Goal: Information Seeking & Learning: Compare options

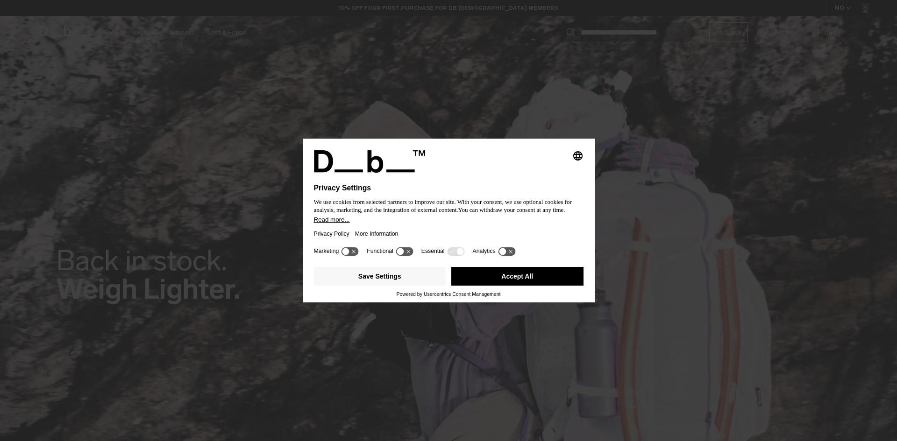
click at [528, 280] on button "Accept All" at bounding box center [517, 276] width 132 height 19
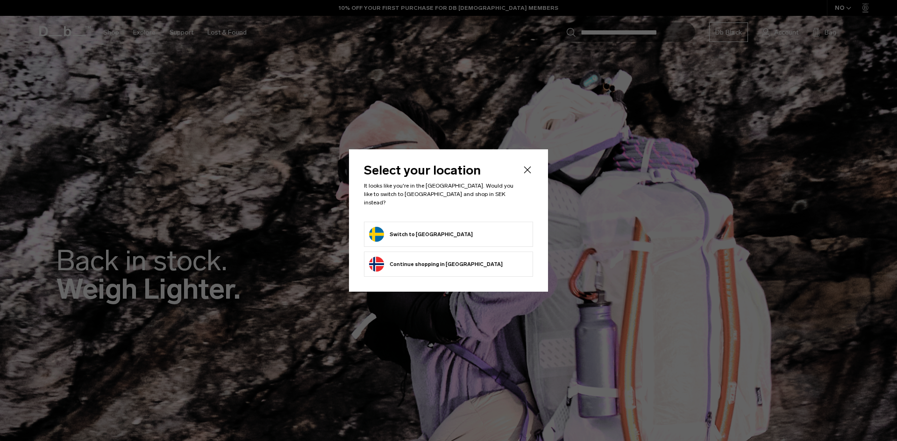
click at [461, 230] on form "Switch to Sweden" at bounding box center [448, 234] width 159 height 15
click at [418, 230] on button "Switch to Sweden" at bounding box center [421, 234] width 104 height 15
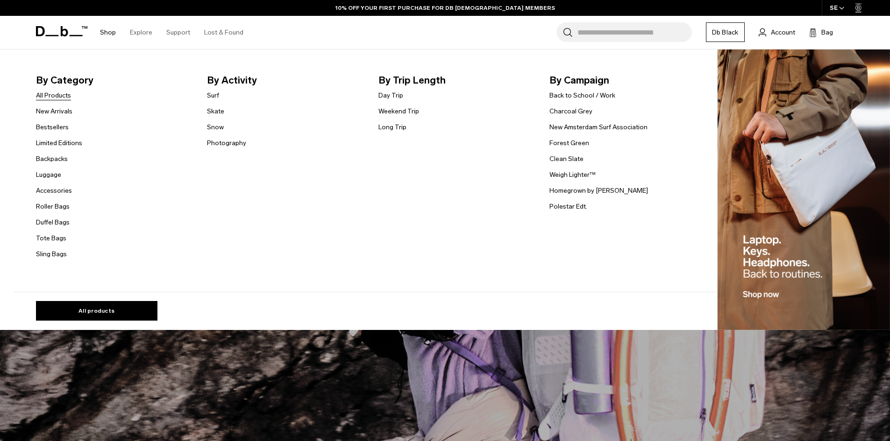
click at [63, 98] on link "All Products" at bounding box center [53, 96] width 35 height 10
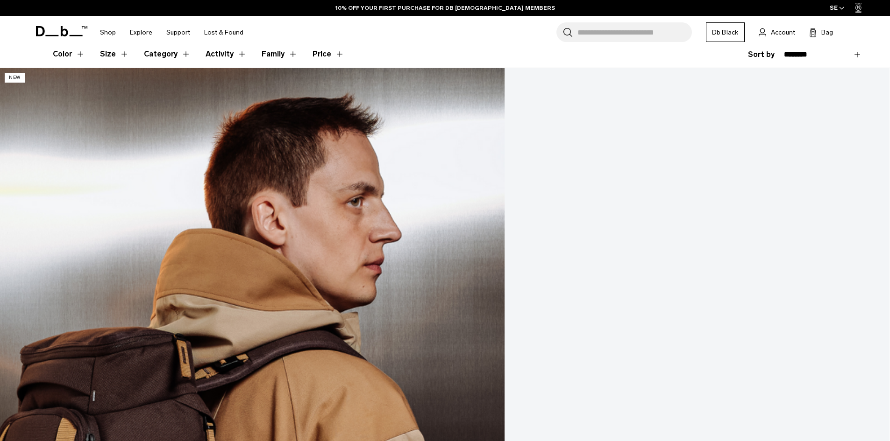
scroll to position [155, 0]
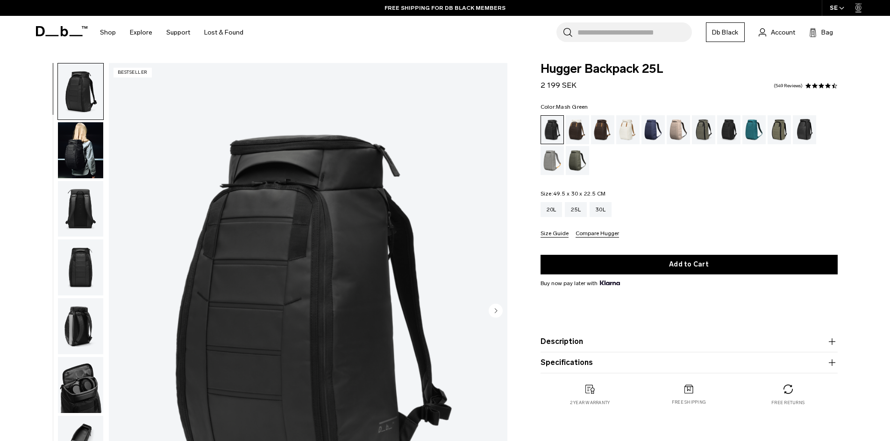
click at [774, 126] on div "Mash Green" at bounding box center [779, 129] width 24 height 29
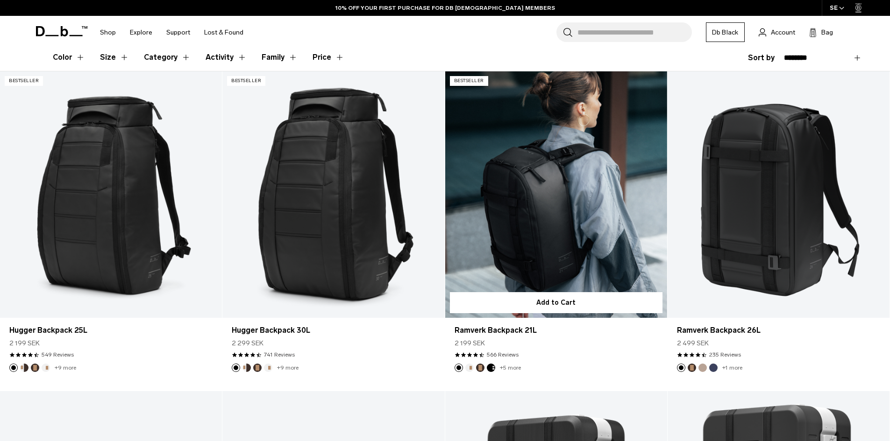
scroll to position [201, 0]
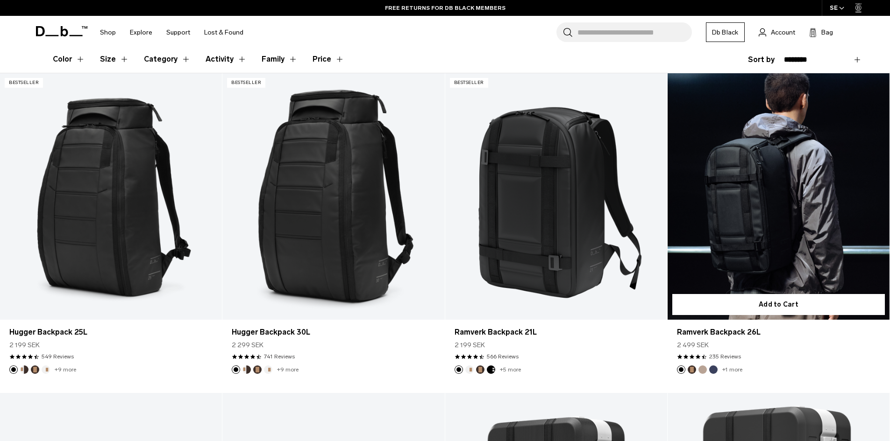
click at [691, 368] on button "Espresso" at bounding box center [691, 370] width 8 height 8
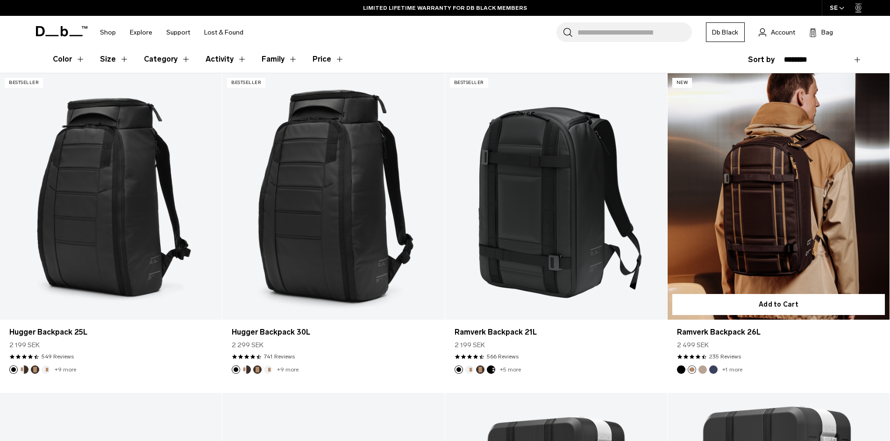
click at [705, 368] on button "Fogbow Beige" at bounding box center [702, 370] width 8 height 8
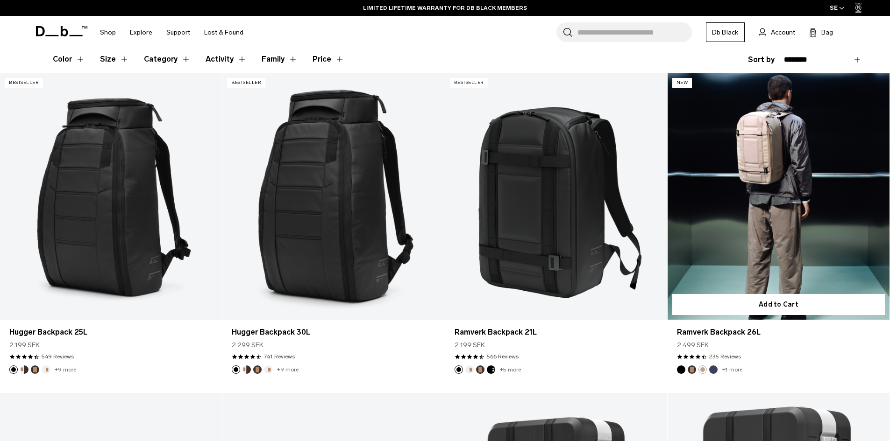
click at [720, 368] on li "+1 more" at bounding box center [731, 370] width 22 height 8
click at [714, 368] on button "Blue Hour" at bounding box center [713, 370] width 8 height 8
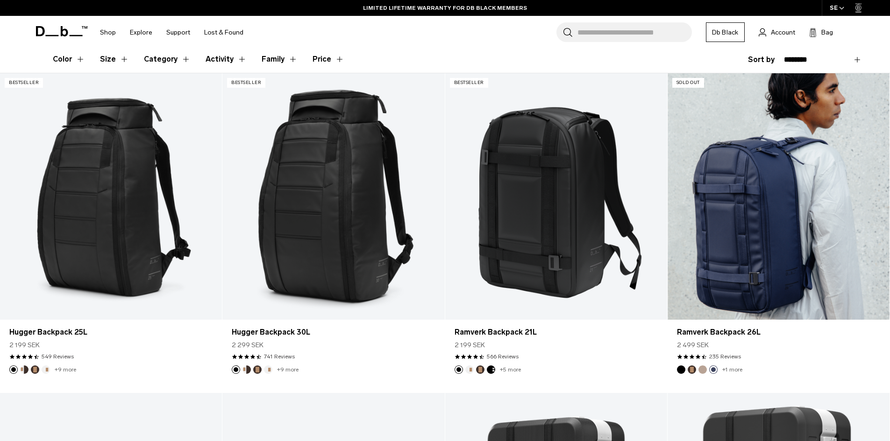
click at [731, 369] on link "+1 more" at bounding box center [732, 370] width 20 height 7
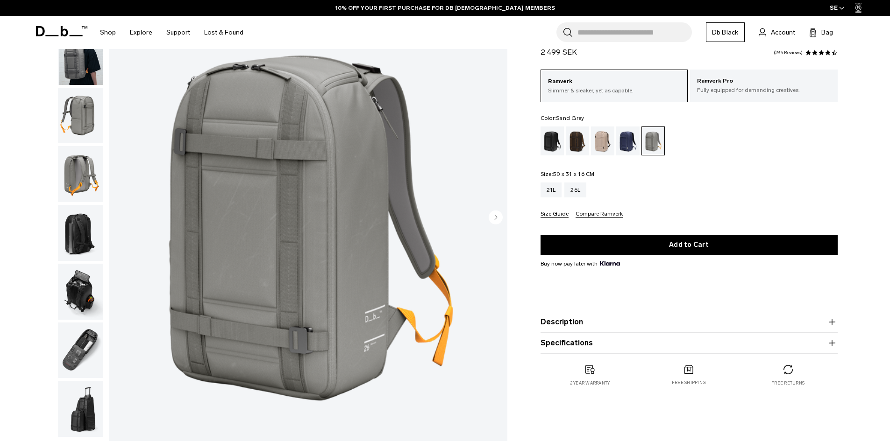
click at [72, 224] on img "button" at bounding box center [80, 233] width 45 height 56
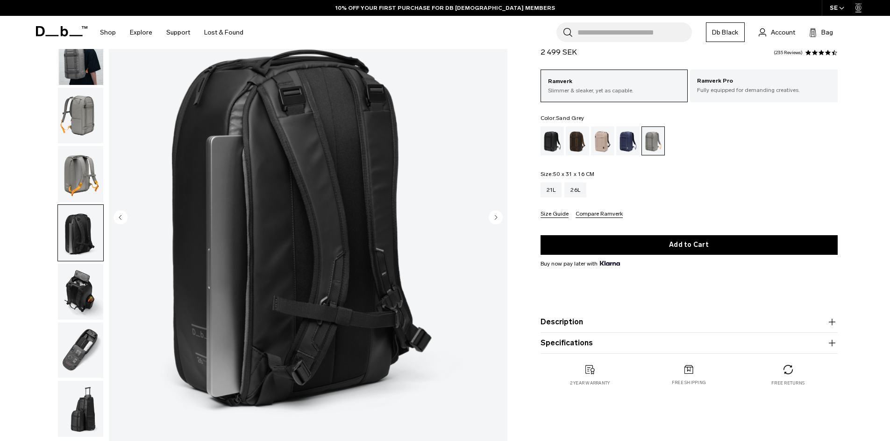
click at [69, 177] on img "button" at bounding box center [80, 174] width 45 height 56
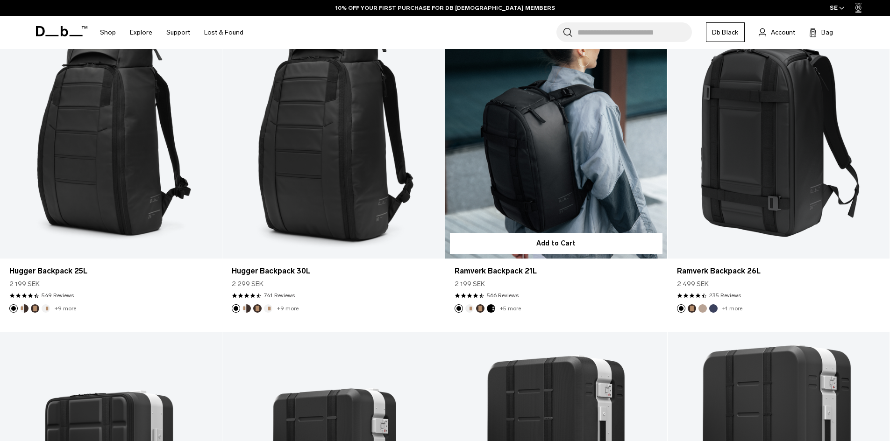
click at [508, 308] on link "+5 more" at bounding box center [510, 308] width 21 height 7
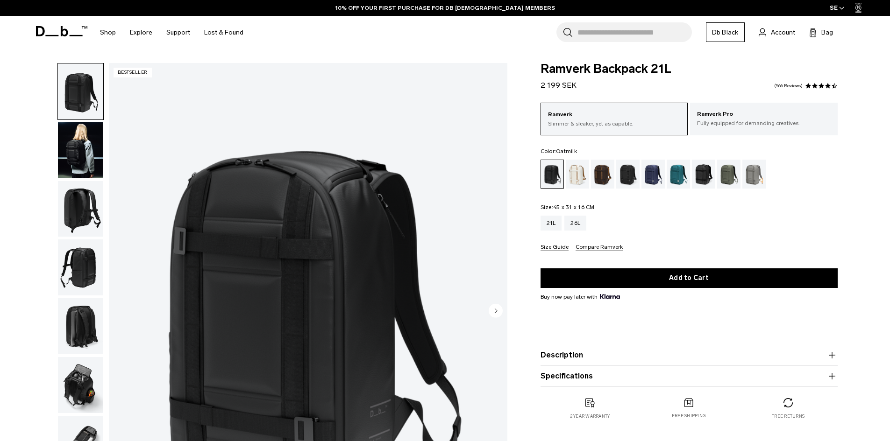
click at [571, 177] on div "Oatmilk" at bounding box center [578, 174] width 24 height 29
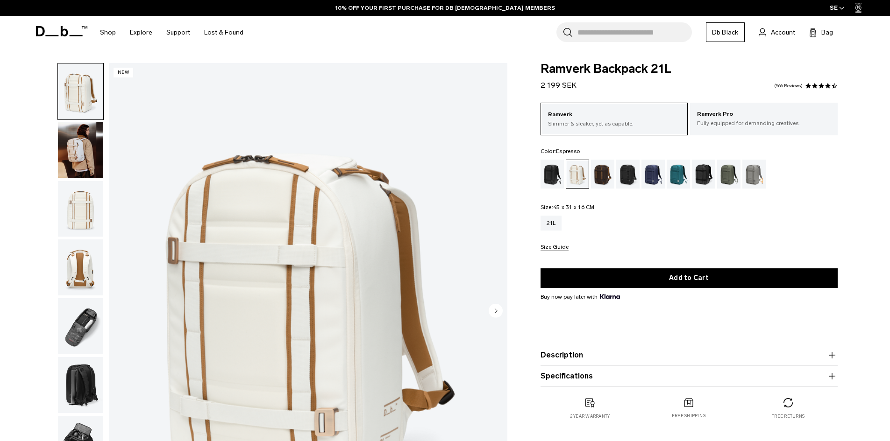
click at [606, 177] on div "Espresso" at bounding box center [603, 174] width 24 height 29
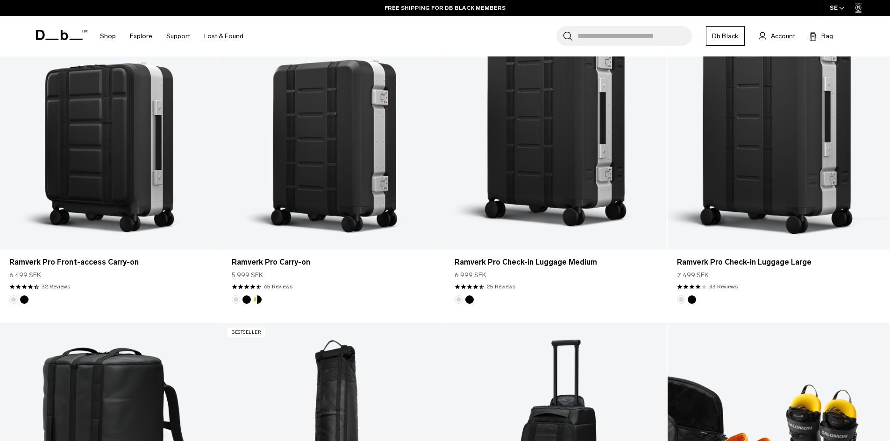
scroll to position [581, 0]
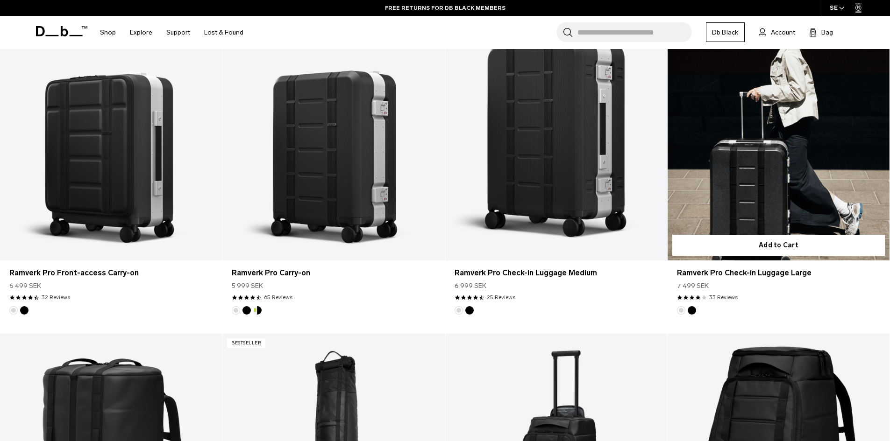
click at [680, 308] on button "Silver" at bounding box center [681, 310] width 8 height 8
click at [690, 311] on button "Black Out" at bounding box center [691, 310] width 8 height 8
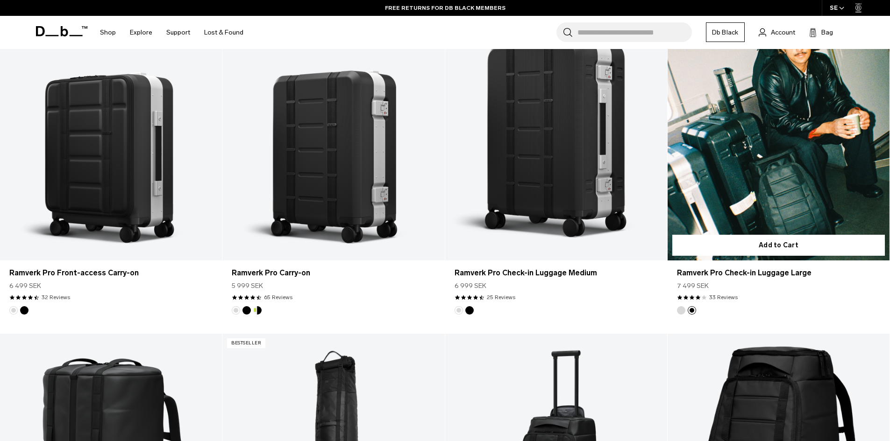
click at [680, 311] on button "Silver" at bounding box center [681, 310] width 8 height 8
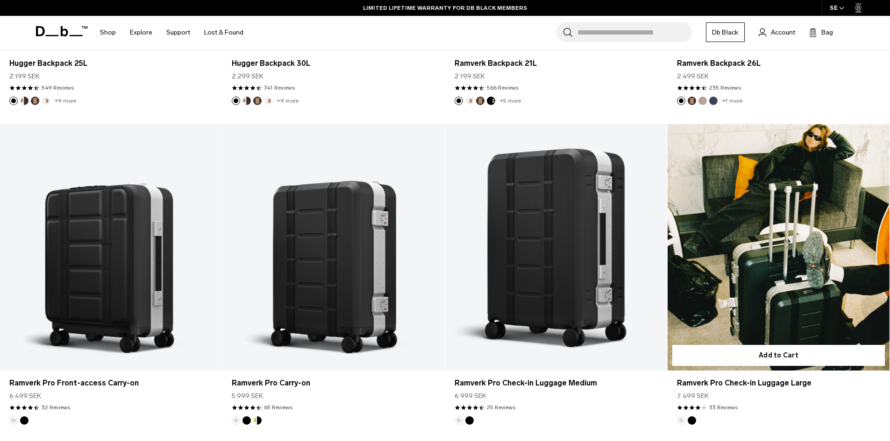
scroll to position [487, 0]
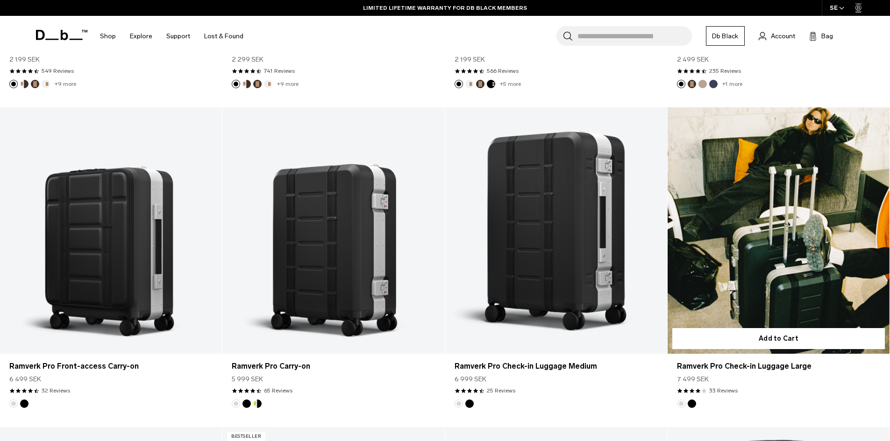
click at [689, 403] on button "Black Out" at bounding box center [691, 404] width 8 height 8
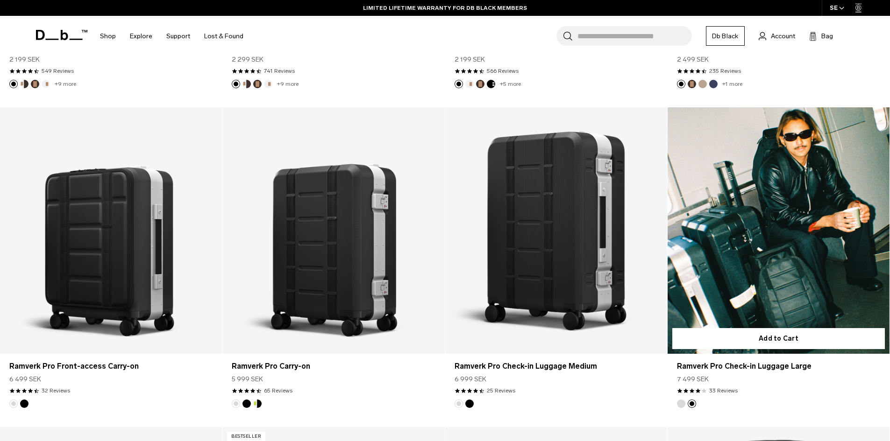
click at [679, 404] on button "Silver" at bounding box center [681, 404] width 8 height 8
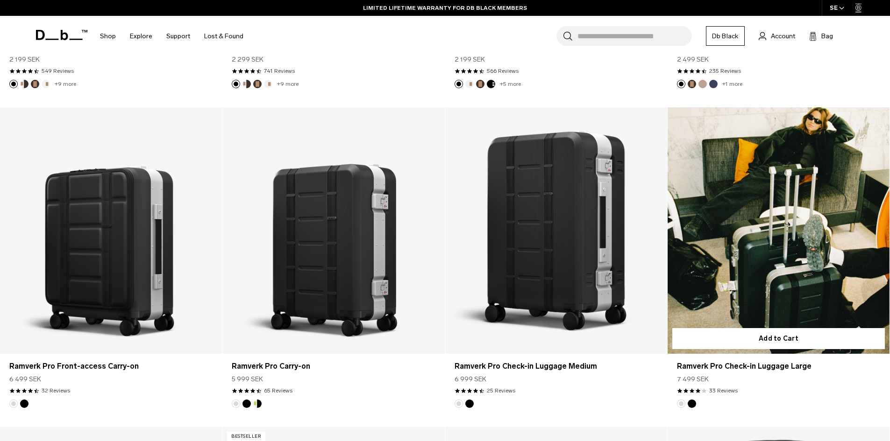
click at [690, 405] on button "Black Out" at bounding box center [691, 404] width 8 height 8
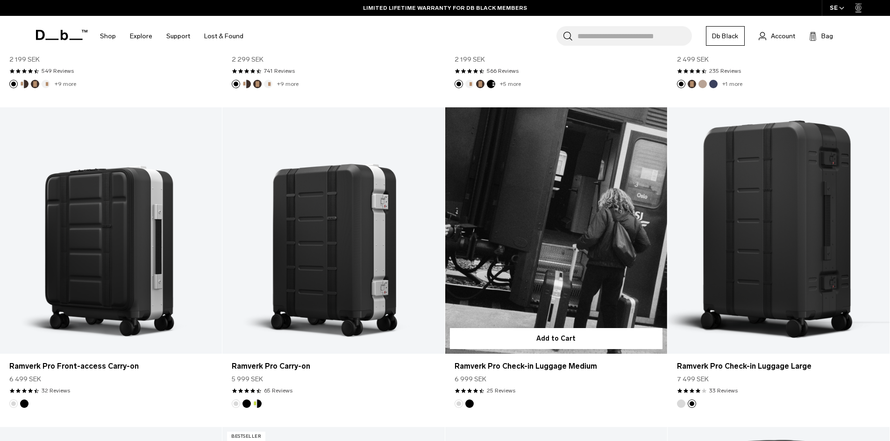
click at [459, 403] on button "Silver" at bounding box center [458, 404] width 8 height 8
click at [467, 404] on button "Black Out" at bounding box center [469, 404] width 8 height 8
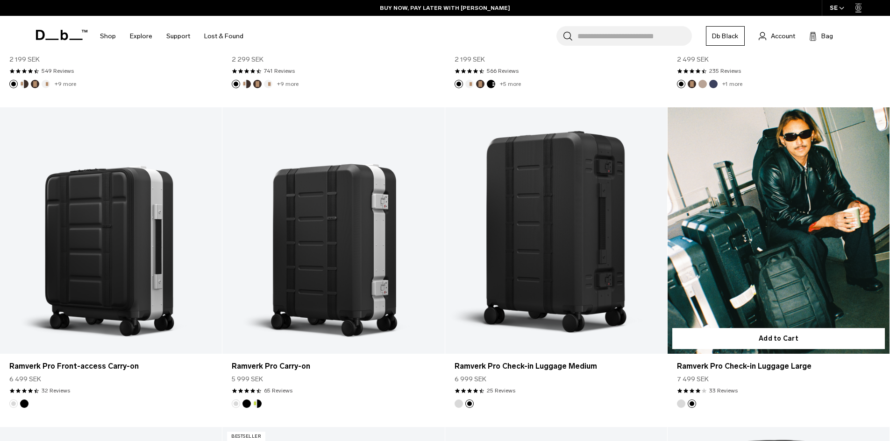
click at [765, 272] on link "Ramverk Pro Check-in Luggage Large Black Out" at bounding box center [778, 230] width 222 height 247
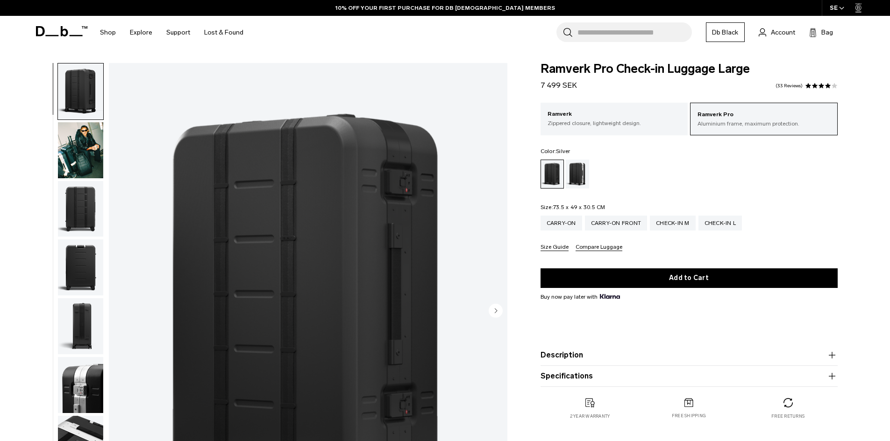
click at [573, 175] on div "Silver" at bounding box center [578, 174] width 24 height 29
